Goal: Information Seeking & Learning: Learn about a topic

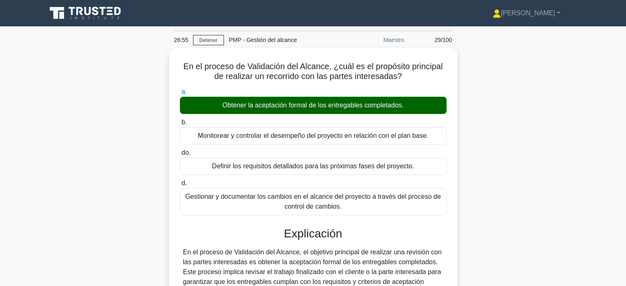
drag, startPoint x: 630, startPoint y: 126, endPoint x: 599, endPoint y: 53, distance: 79.1
click at [599, 53] on main "26:55 Detener PMP - Gestión del alcance Maestro 29/100 En el proceso de Validac…" at bounding box center [313, 235] width 626 height 418
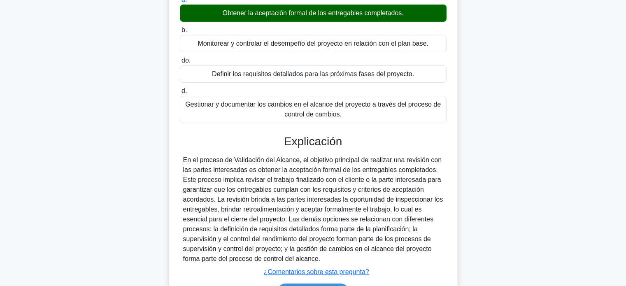
scroll to position [158, 0]
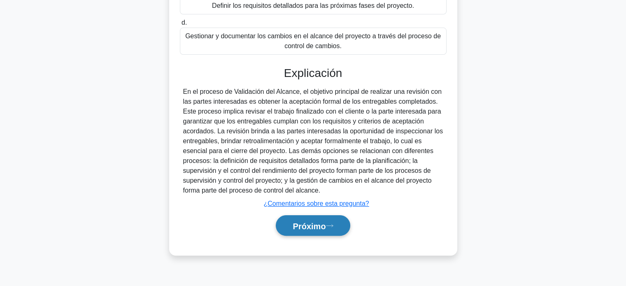
click at [297, 225] on font "Próximo" at bounding box center [309, 225] width 33 height 9
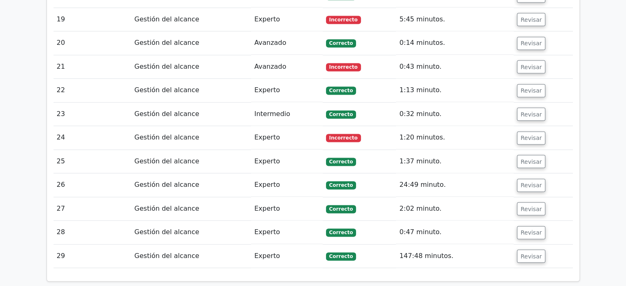
scroll to position [1419, 0]
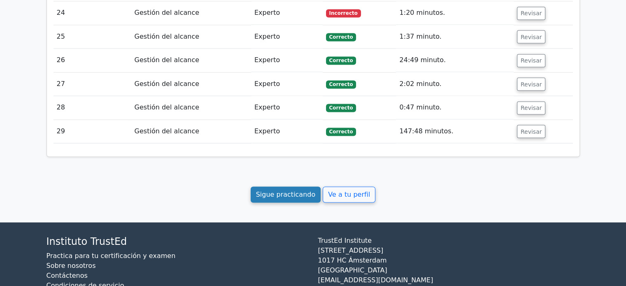
click at [296, 191] on font "Sigue practicando" at bounding box center [286, 195] width 60 height 8
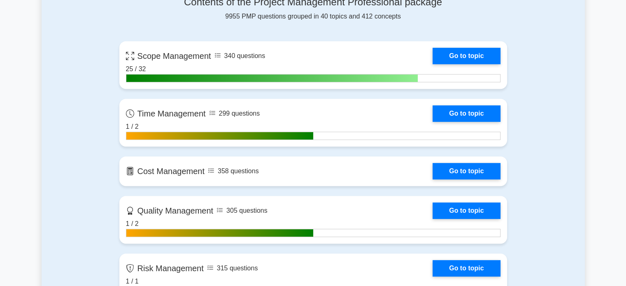
scroll to position [330, 0]
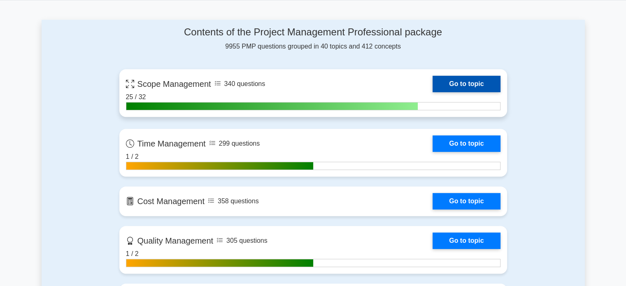
click at [478, 82] on link "Go to topic" at bounding box center [467, 84] width 68 height 16
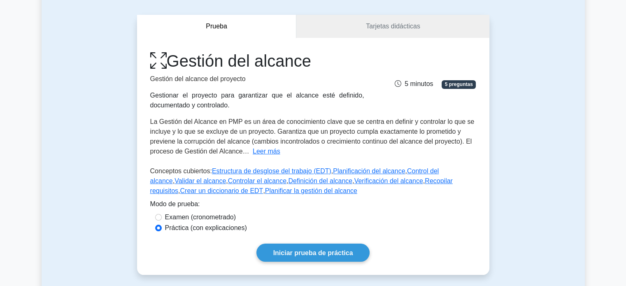
scroll to position [92, 0]
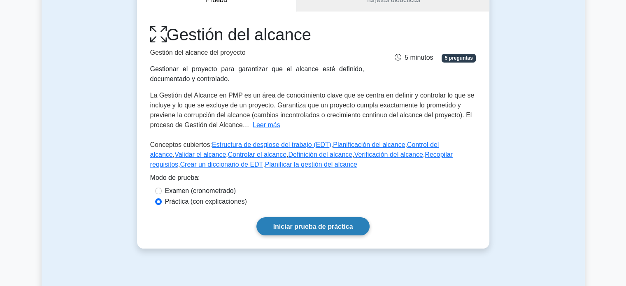
click at [329, 223] on font "Iniciar prueba de práctica" at bounding box center [313, 226] width 80 height 7
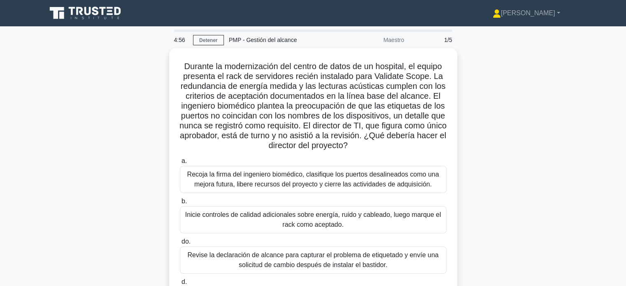
click at [485, 182] on div "Durante la modernización del centro de datos de un hospital, el equipo presenta…" at bounding box center [313, 198] width 543 height 301
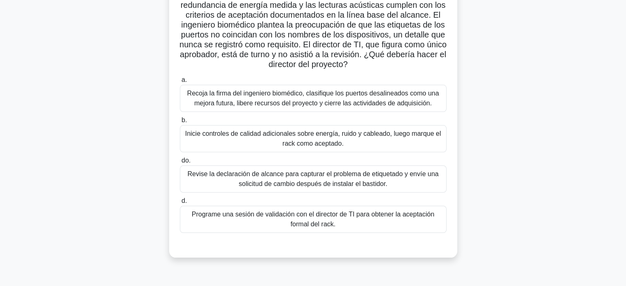
scroll to position [82, 0]
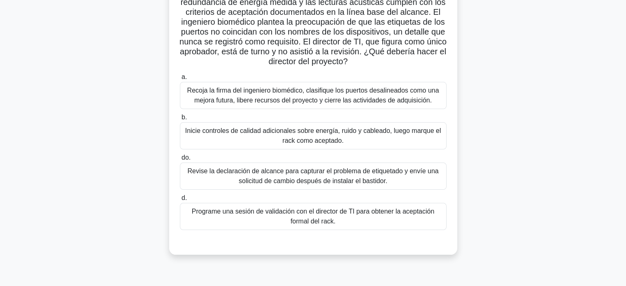
click at [385, 216] on font "Programe una sesión de validación con el director de TI para obtener la aceptac…" at bounding box center [313, 217] width 259 height 20
click at [180, 201] on input "d. Programe una sesión de validación con el director de TI para obtener la acep…" at bounding box center [180, 198] width 0 height 5
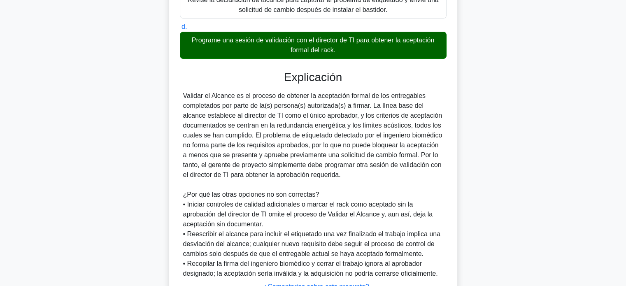
scroll to position [321, 0]
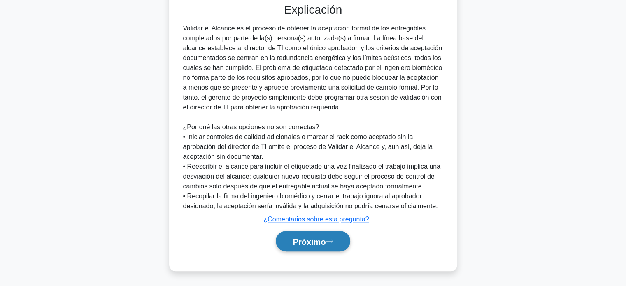
click at [305, 245] on font "Próximo" at bounding box center [309, 241] width 33 height 9
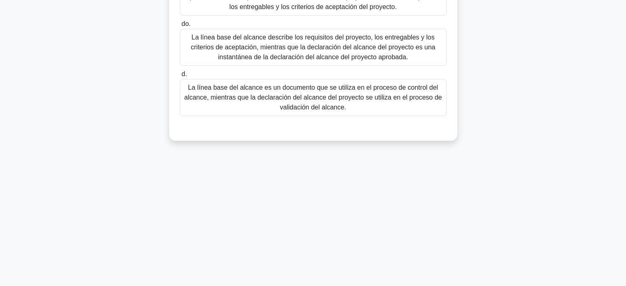
scroll to position [0, 0]
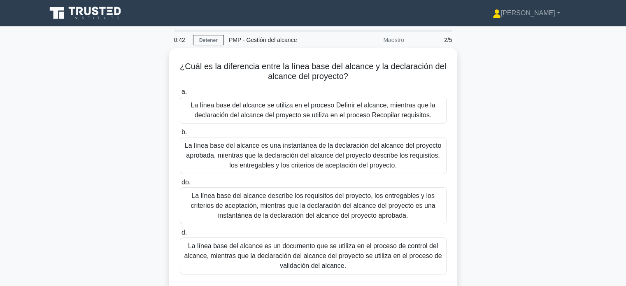
drag, startPoint x: 629, startPoint y: 138, endPoint x: 566, endPoint y: 252, distance: 131.4
click at [566, 252] on div "¿Cuál es la diferencia entre la línea base del alcance y la declaración del alc…" at bounding box center [313, 178] width 543 height 261
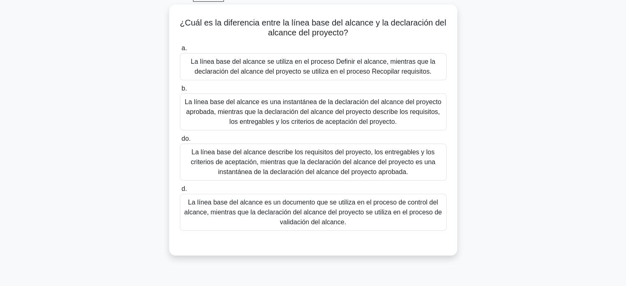
scroll to position [44, 0]
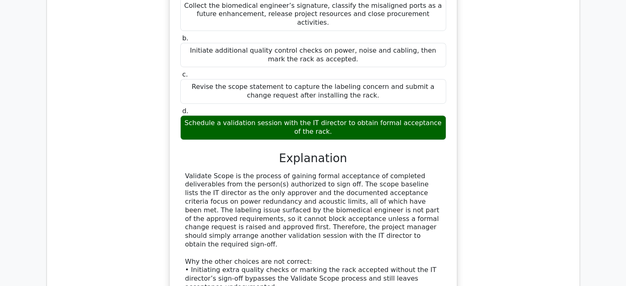
scroll to position [571, 0]
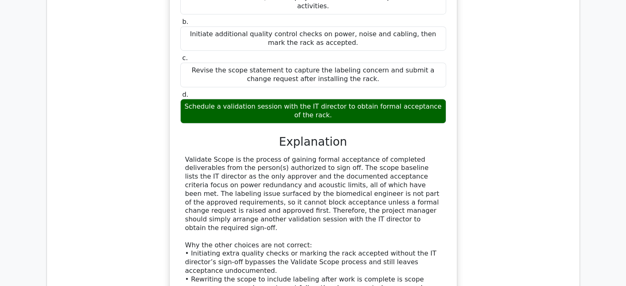
drag, startPoint x: 625, startPoint y: 200, endPoint x: 603, endPoint y: 168, distance: 39.6
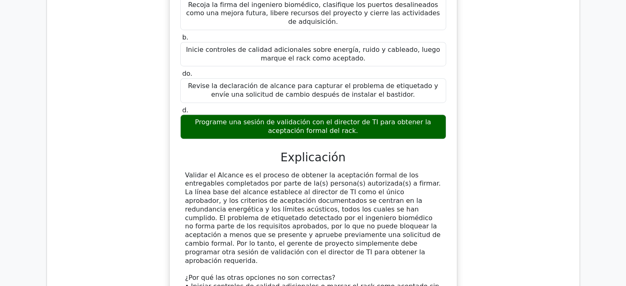
scroll to position [591, 0]
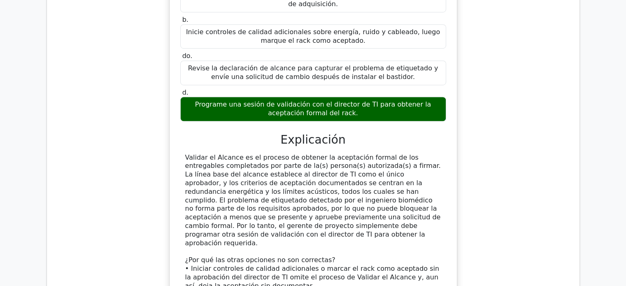
click at [506, 158] on div "Durante la modernización del centro de datos de un hospital, el equipo presenta…" at bounding box center [314, 128] width 520 height 550
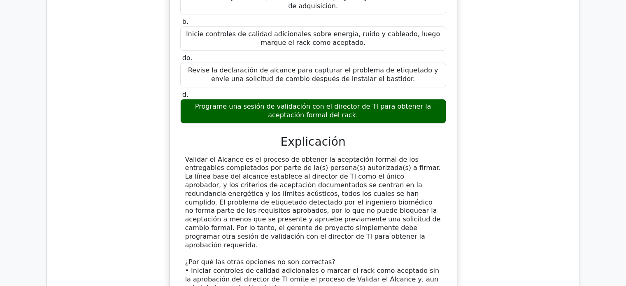
scroll to position [858, 0]
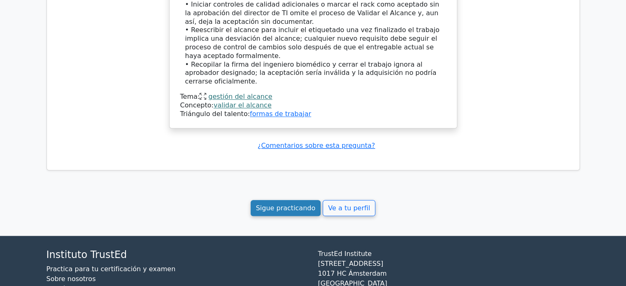
click at [280, 204] on font "Sigue practicando" at bounding box center [286, 208] width 60 height 8
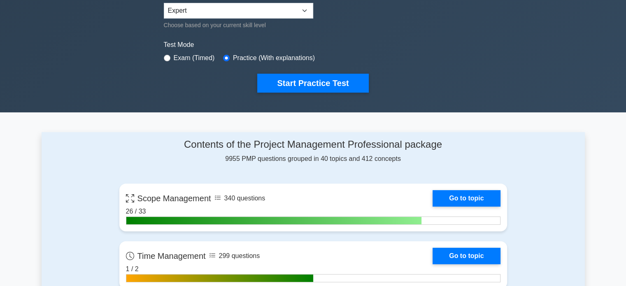
scroll to position [224, 0]
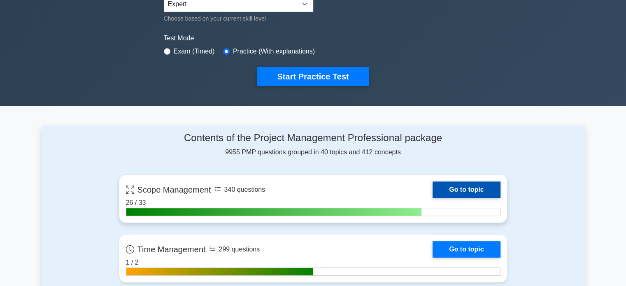
click at [481, 188] on link "Go to topic" at bounding box center [467, 190] width 68 height 16
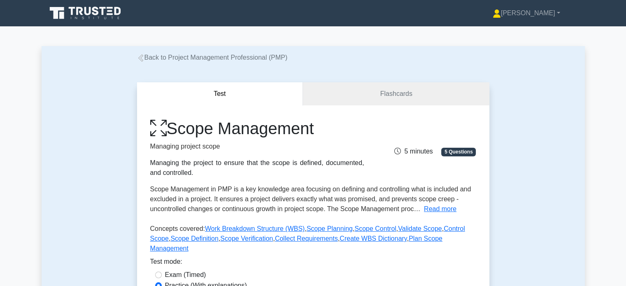
drag, startPoint x: 482, startPoint y: 95, endPoint x: 514, endPoint y: 102, distance: 32.1
click at [514, 102] on div "Test Flashcards Scope Management Managing project scope Managing the project to…" at bounding box center [313, 207] width 543 height 289
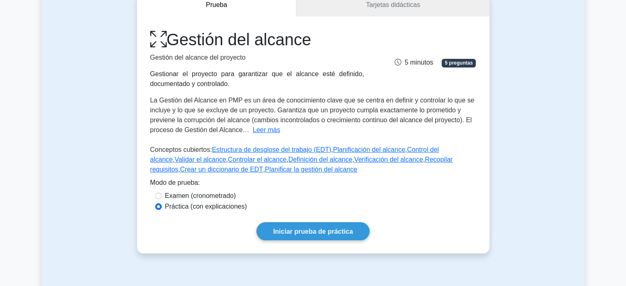
scroll to position [91, 0]
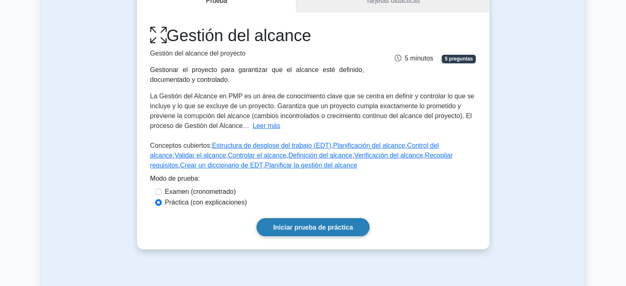
click at [340, 229] on font "Iniciar prueba de práctica" at bounding box center [313, 227] width 80 height 7
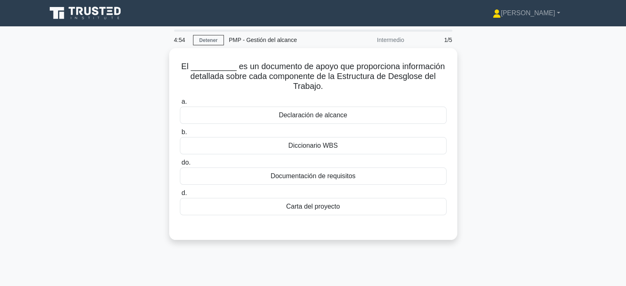
drag, startPoint x: 512, startPoint y: 168, endPoint x: 515, endPoint y: 207, distance: 39.2
click at [515, 207] on div "El __________ es un documento de apoyo que proporciona información detallada so…" at bounding box center [313, 149] width 543 height 202
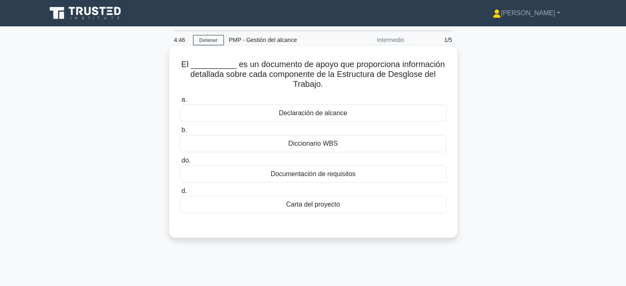
click at [282, 141] on div "Diccionario WBS" at bounding box center [313, 143] width 267 height 17
click at [180, 133] on input "b. Diccionario WBS" at bounding box center [180, 130] width 0 height 5
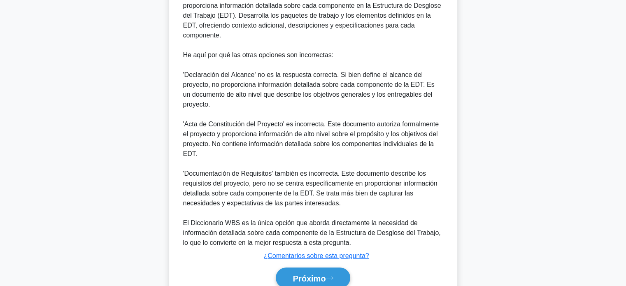
scroll to position [282, 0]
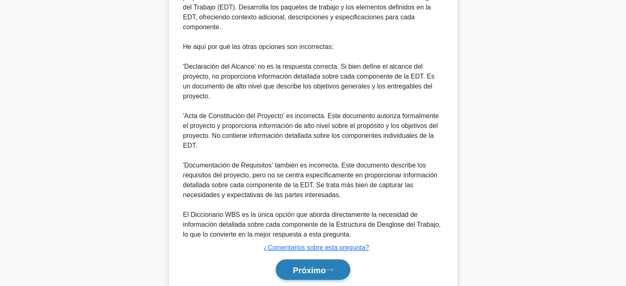
click at [298, 266] on font "Próximo" at bounding box center [309, 270] width 33 height 9
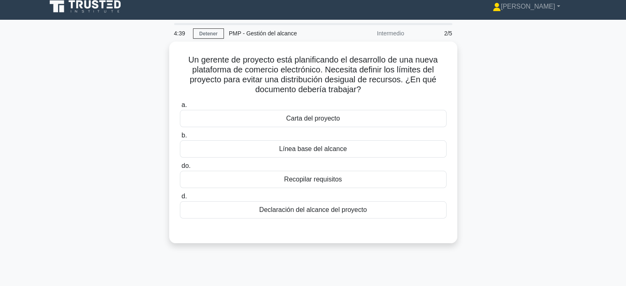
scroll to position [8, 0]
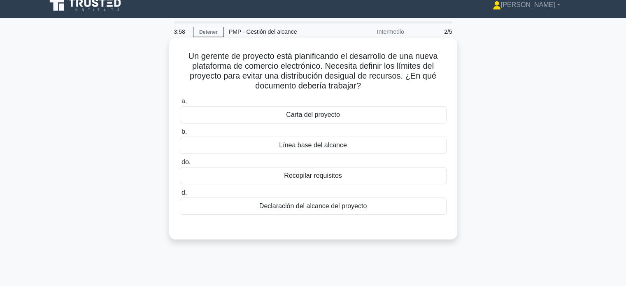
click at [343, 145] on font "Línea base del alcance" at bounding box center [313, 145] width 68 height 7
click at [180, 135] on input "b. Línea base del alcance" at bounding box center [180, 131] width 0 height 5
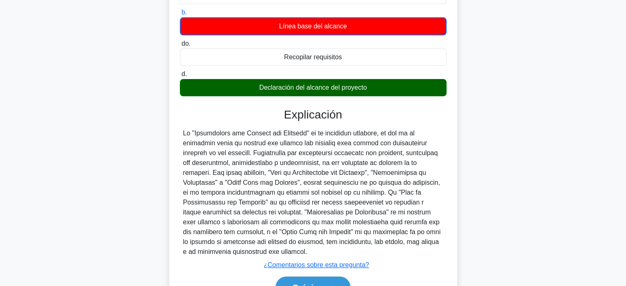
scroll to position [131, 0]
